Goal: Task Accomplishment & Management: Use online tool/utility

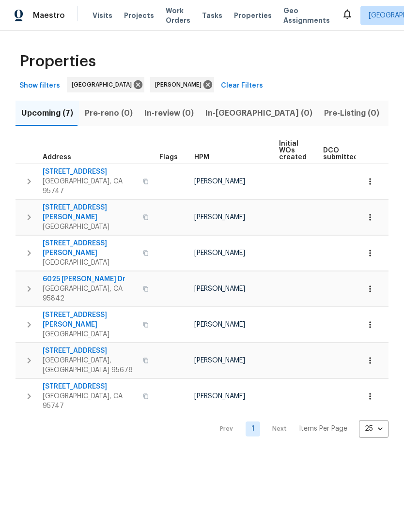
click at [38, 88] on span "Show filters" at bounding box center [39, 86] width 41 height 12
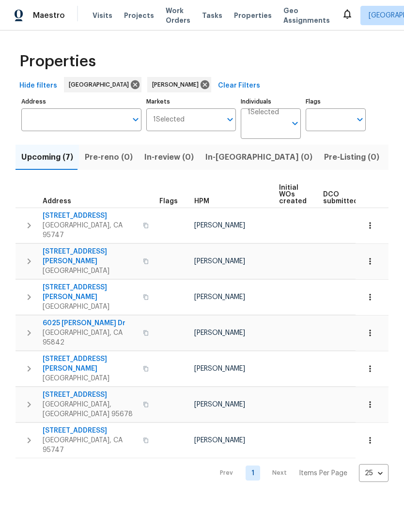
click at [104, 119] on input "Address" at bounding box center [73, 119] width 105 height 23
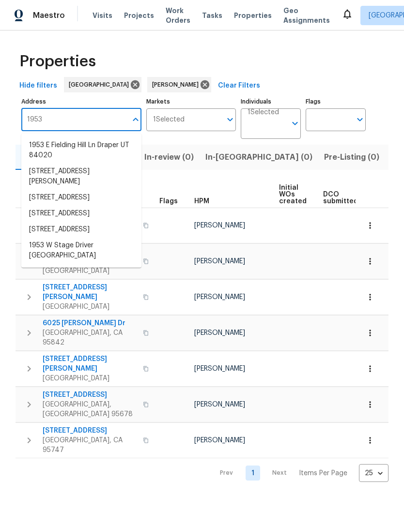
type input "1953"
click at [100, 177] on li "1953 Hartsfield Way Lincoln CA 95648" at bounding box center [81, 177] width 120 height 26
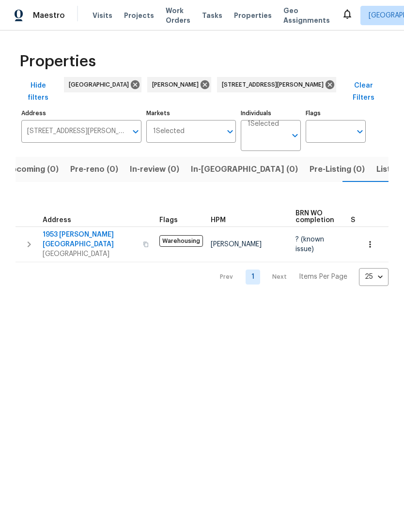
click at [53, 230] on span "1953 Hartsfield Way" at bounding box center [90, 239] width 94 height 19
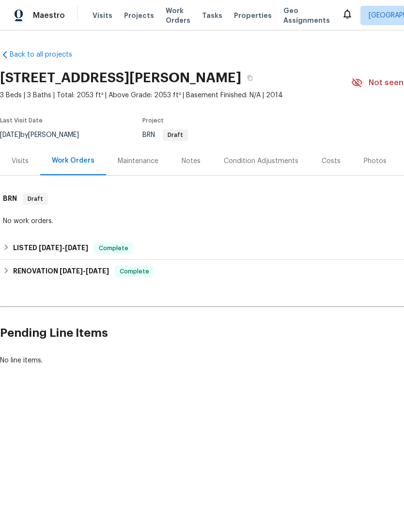
click at [189, 159] on div "Notes" at bounding box center [190, 161] width 19 height 10
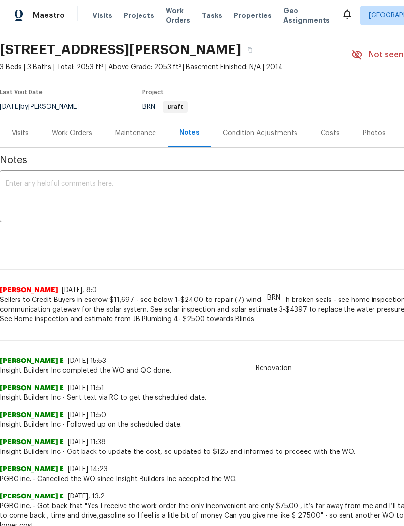
scroll to position [28, 0]
click at [253, 50] on icon "button" at bounding box center [250, 50] width 6 height 6
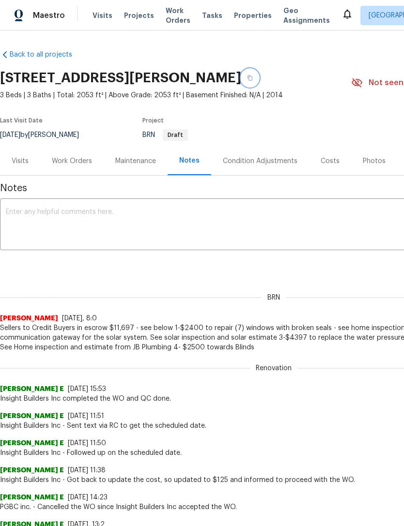
scroll to position [0, 0]
click at [237, 15] on span "Properties" at bounding box center [253, 16] width 38 height 10
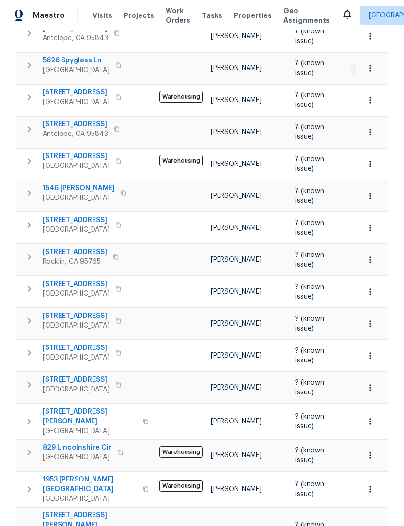
scroll to position [449, 0]
click at [30, 484] on icon "button" at bounding box center [29, 490] width 12 height 12
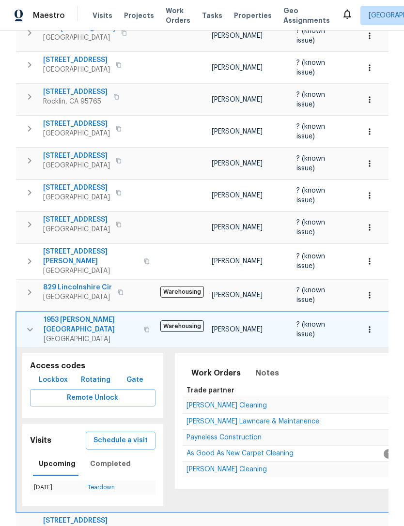
scroll to position [612, 0]
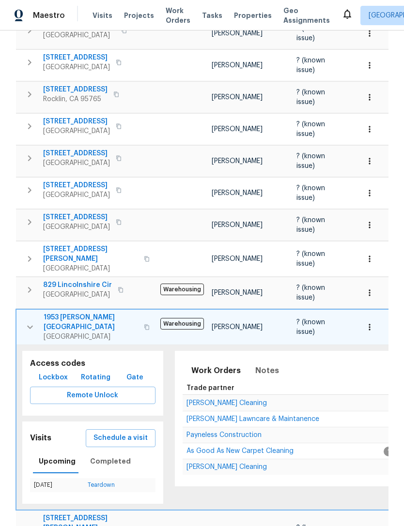
click at [124, 432] on span "Schedule a visit" at bounding box center [120, 438] width 54 height 12
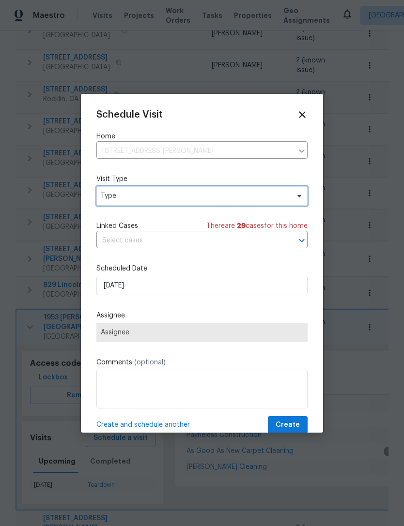
click at [302, 201] on span "Type" at bounding box center [201, 195] width 211 height 19
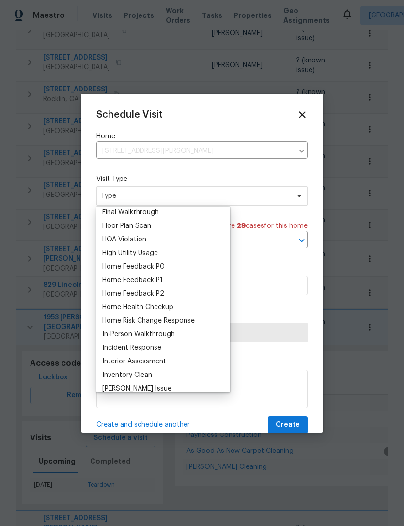
scroll to position [253, 0]
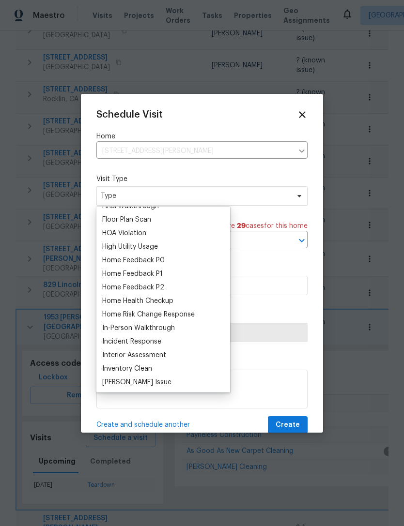
click at [166, 302] on div "Home Health Checkup" at bounding box center [137, 301] width 71 height 10
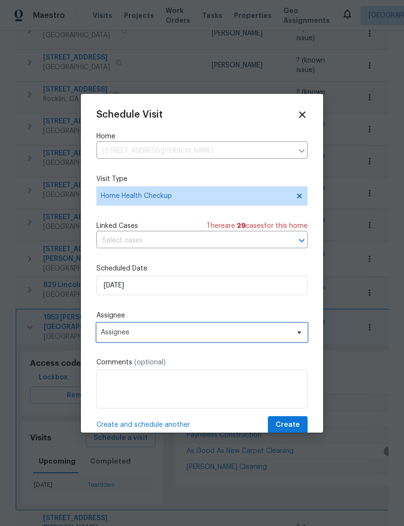
click at [284, 335] on span "Assignee" at bounding box center [196, 333] width 190 height 8
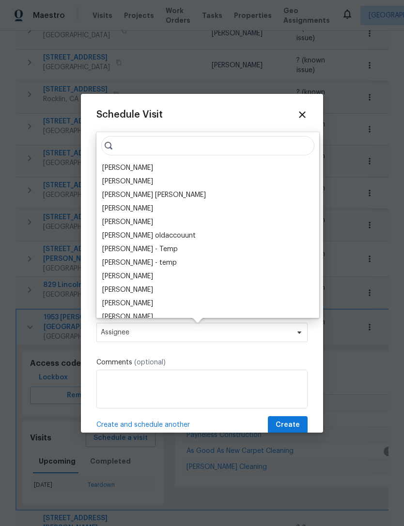
click at [139, 172] on div "[PERSON_NAME]" at bounding box center [207, 168] width 217 height 14
click at [291, 429] on span "Create" at bounding box center [287, 425] width 24 height 12
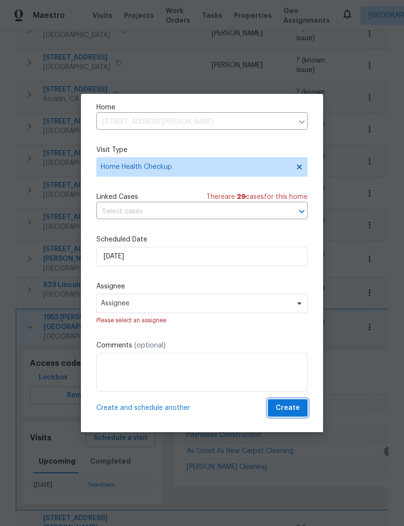
scroll to position [31, 0]
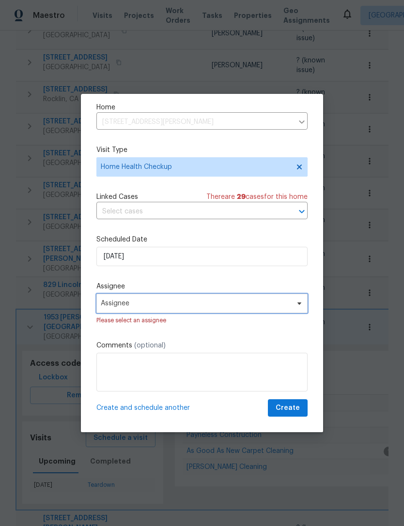
click at [301, 307] on icon at bounding box center [299, 304] width 8 height 8
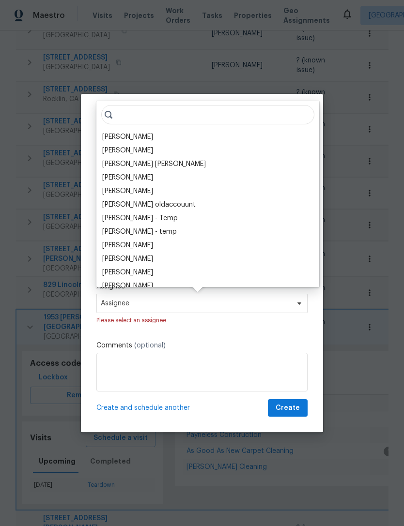
click at [123, 140] on div "[PERSON_NAME]" at bounding box center [127, 137] width 51 height 10
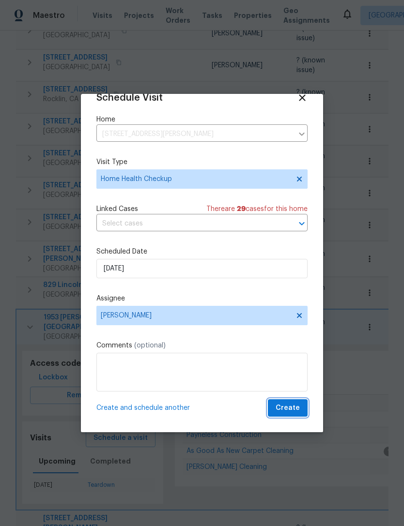
click at [286, 415] on button "Create" at bounding box center [288, 408] width 40 height 18
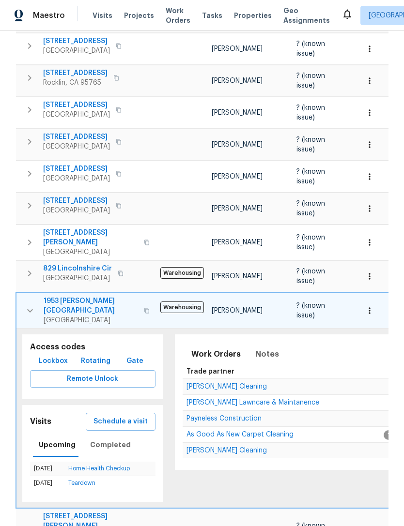
scroll to position [628, 0]
click at [30, 297] on button "button" at bounding box center [29, 311] width 19 height 29
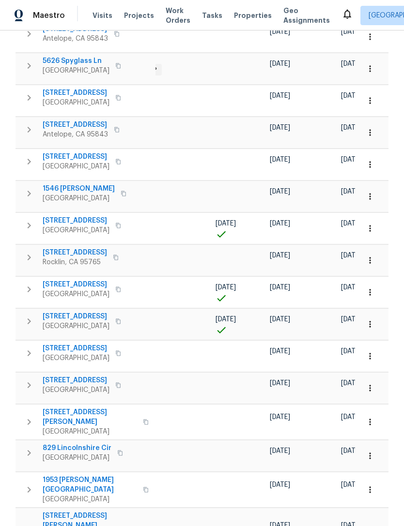
scroll to position [0, 212]
